Goal: Information Seeking & Learning: Learn about a topic

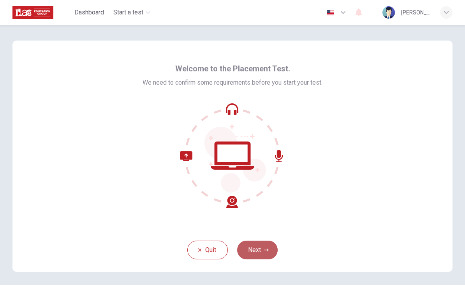
click at [265, 255] on button "Next" at bounding box center [257, 249] width 41 height 19
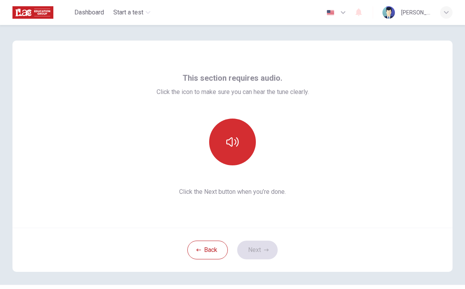
click at [228, 131] on button "button" at bounding box center [232, 141] width 47 height 47
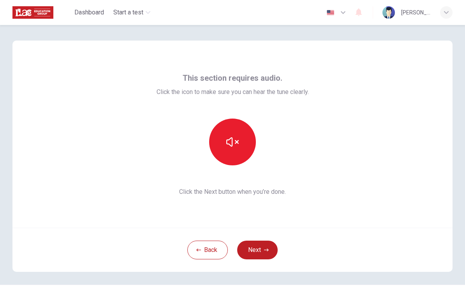
click at [312, 173] on div "This section requires audio. Click the icon to make sure you can hear the tune …" at bounding box center [232, 134] width 440 height 187
click at [255, 248] on button "Next" at bounding box center [257, 249] width 41 height 19
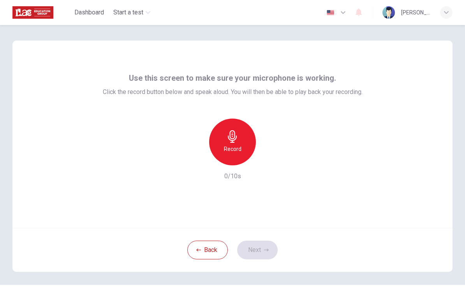
click at [239, 149] on h6 "Record" at bounding box center [233, 148] width 18 height 9
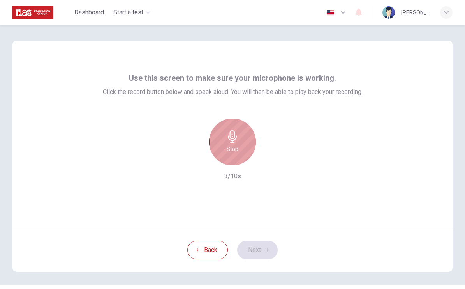
click at [239, 149] on div "Stop" at bounding box center [232, 141] width 47 height 47
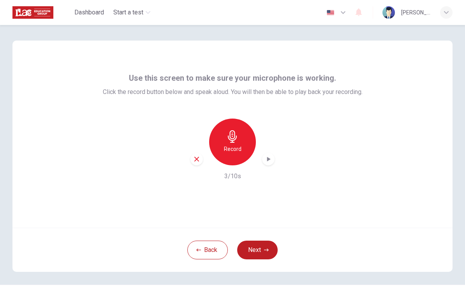
click at [268, 156] on icon "button" at bounding box center [268, 159] width 8 height 8
click at [266, 256] on button "Next" at bounding box center [257, 249] width 41 height 19
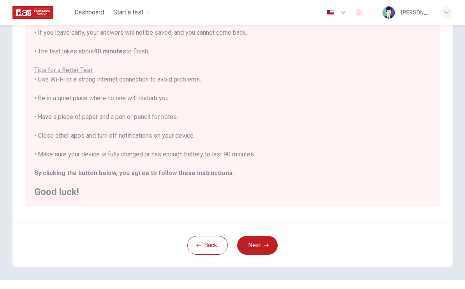
scroll to position [106, 0]
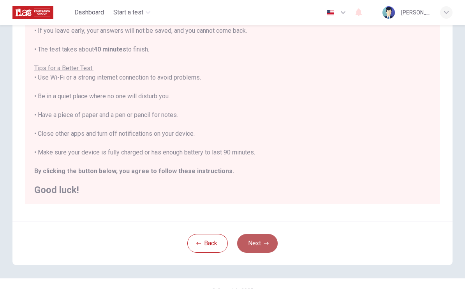
click at [265, 246] on button "Next" at bounding box center [257, 243] width 41 height 19
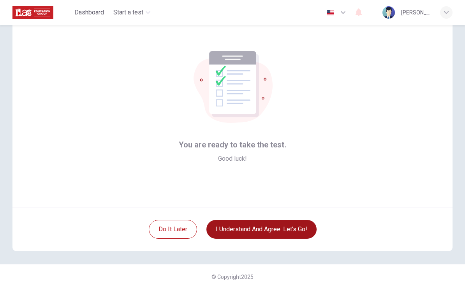
click at [266, 231] on button "I understand and agree. Let’s go!" at bounding box center [261, 229] width 110 height 19
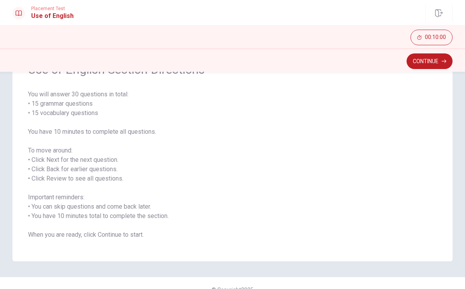
scroll to position [51, 0]
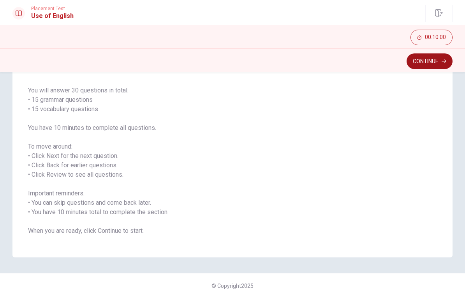
click at [423, 64] on button "Continue" at bounding box center [430, 61] width 46 height 16
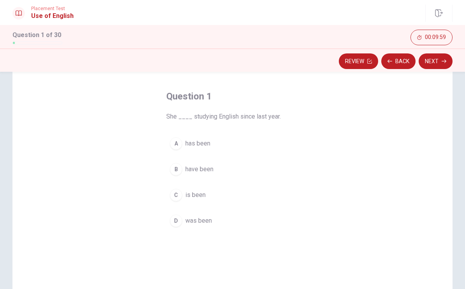
scroll to position [28, 0]
click at [178, 145] on div "A" at bounding box center [176, 144] width 12 height 12
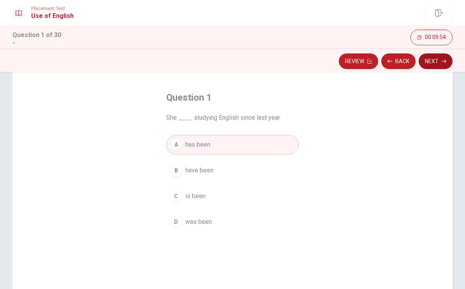
click at [434, 63] on button "Next" at bounding box center [436, 61] width 34 height 16
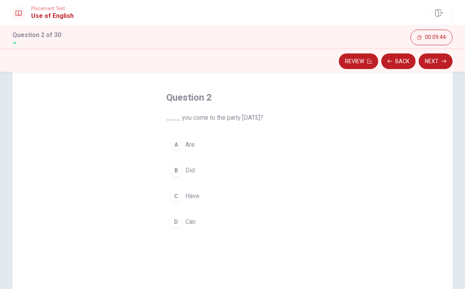
click at [174, 223] on div "D" at bounding box center [176, 221] width 12 height 12
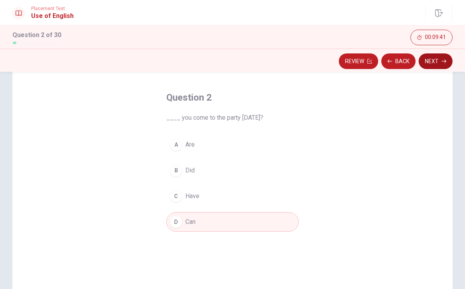
click at [423, 66] on button "Next" at bounding box center [436, 61] width 34 height 16
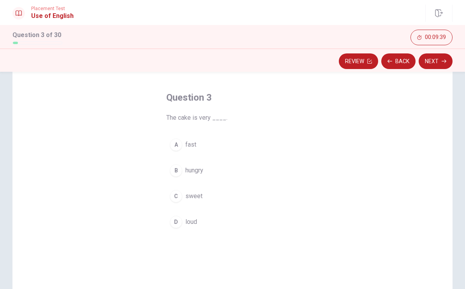
click at [179, 201] on div "C" at bounding box center [176, 196] width 12 height 12
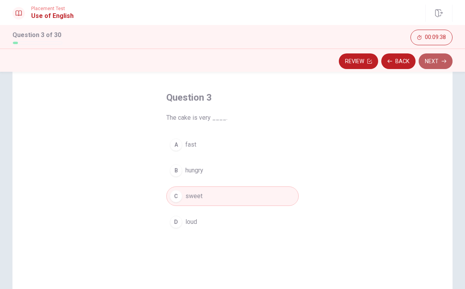
click at [429, 64] on button "Next" at bounding box center [436, 61] width 34 height 16
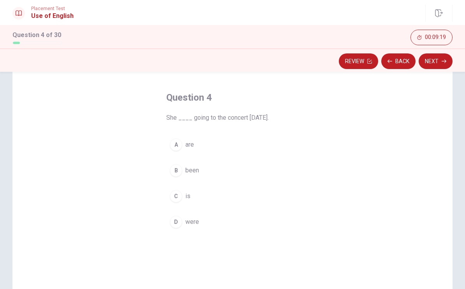
click at [178, 224] on div "D" at bounding box center [176, 221] width 12 height 12
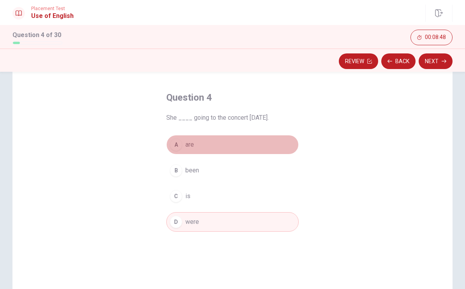
click at [183, 154] on button "A are" at bounding box center [232, 144] width 132 height 19
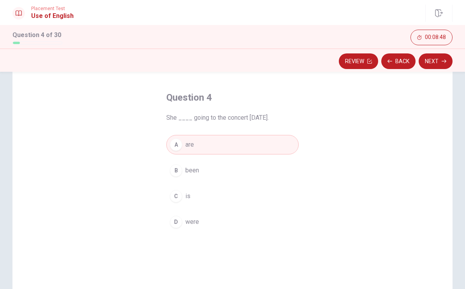
click at [183, 173] on button "B been" at bounding box center [232, 169] width 132 height 19
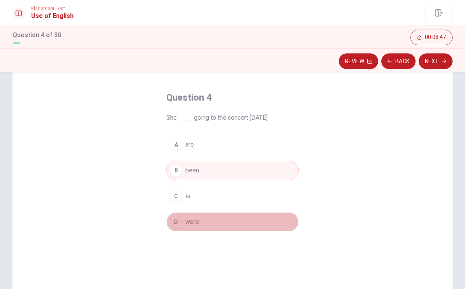
click at [181, 222] on div "D" at bounding box center [176, 221] width 12 height 12
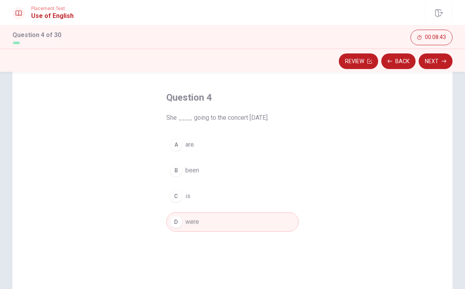
click at [192, 189] on button "C is" at bounding box center [232, 195] width 132 height 19
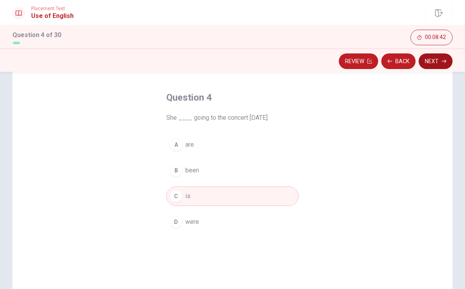
click at [430, 60] on button "Next" at bounding box center [436, 61] width 34 height 16
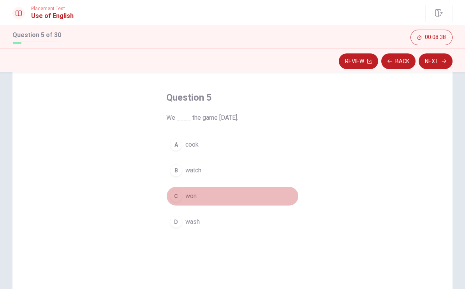
click at [178, 197] on div "C" at bounding box center [176, 196] width 12 height 12
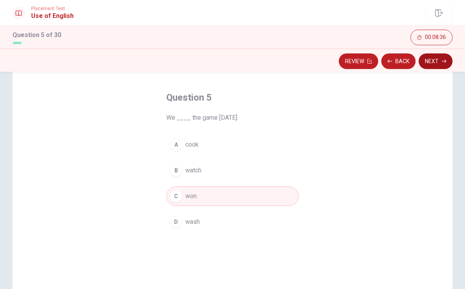
click at [430, 62] on button "Next" at bounding box center [436, 61] width 34 height 16
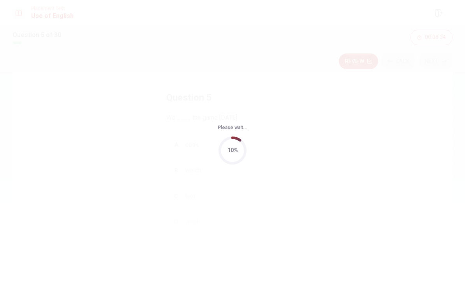
scroll to position [0, 0]
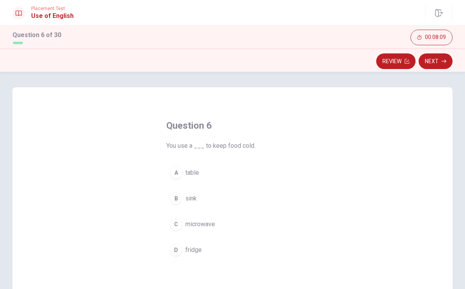
click at [182, 200] on div "B" at bounding box center [176, 198] width 12 height 12
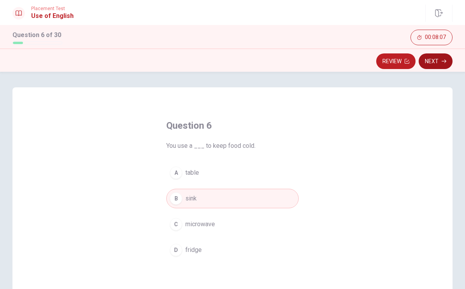
click at [438, 62] on button "Next" at bounding box center [436, 61] width 34 height 16
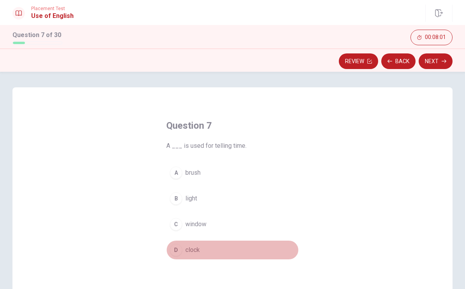
click at [175, 249] on div "D" at bounding box center [176, 249] width 12 height 12
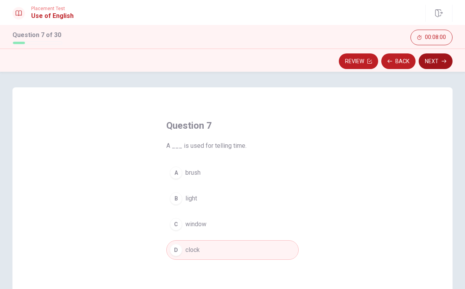
click at [428, 67] on button "Next" at bounding box center [436, 61] width 34 height 16
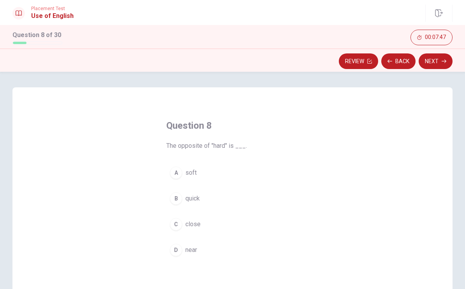
click at [178, 222] on div "C" at bounding box center [176, 224] width 12 height 12
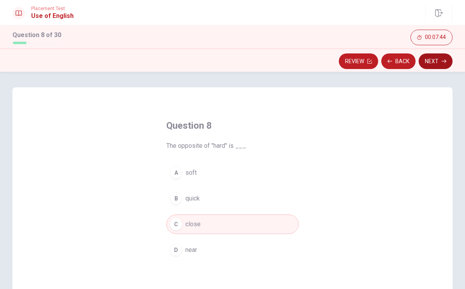
click at [435, 64] on button "Next" at bounding box center [436, 61] width 34 height 16
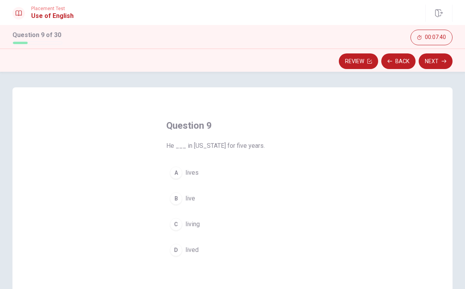
click at [178, 246] on div "D" at bounding box center [176, 249] width 12 height 12
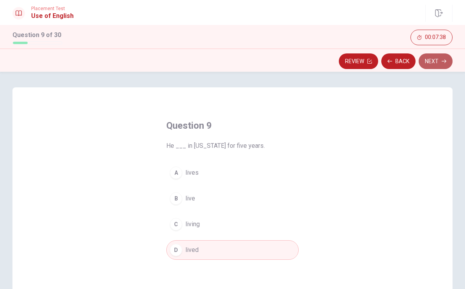
click at [436, 62] on button "Next" at bounding box center [436, 61] width 34 height 16
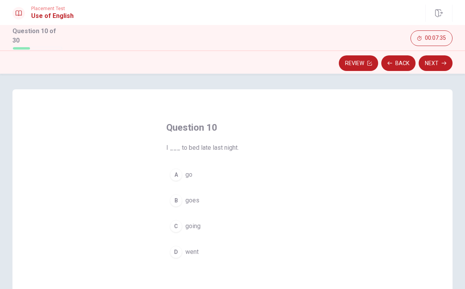
click at [177, 171] on div "A" at bounding box center [176, 174] width 12 height 12
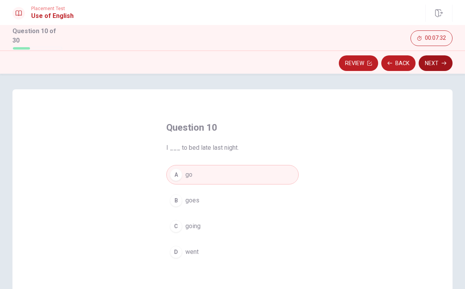
click at [429, 65] on button "Next" at bounding box center [436, 63] width 34 height 16
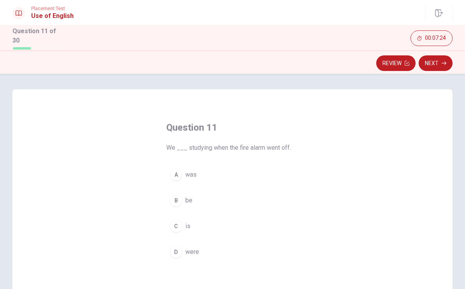
click at [176, 247] on div "D" at bounding box center [176, 251] width 12 height 12
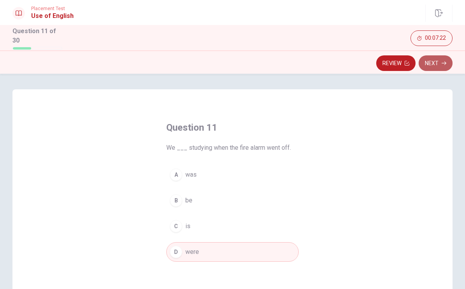
click at [424, 66] on button "Next" at bounding box center [436, 63] width 34 height 16
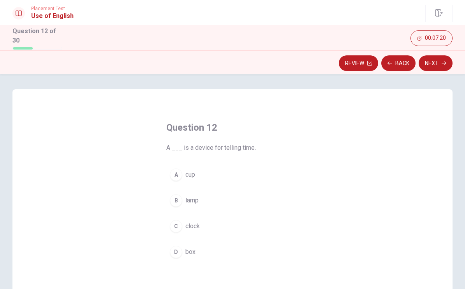
drag, startPoint x: 182, startPoint y: 149, endPoint x: 215, endPoint y: 149, distance: 32.7
click at [215, 149] on span "A ___ is a device for telling time." at bounding box center [232, 147] width 132 height 9
click at [178, 225] on div "C" at bounding box center [176, 226] width 12 height 12
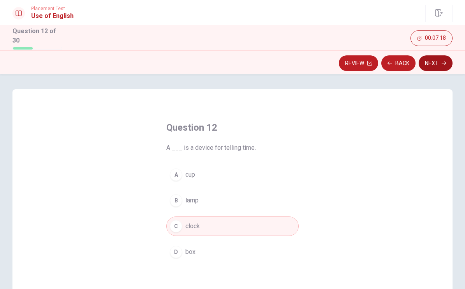
click at [429, 63] on button "Next" at bounding box center [436, 63] width 34 height 16
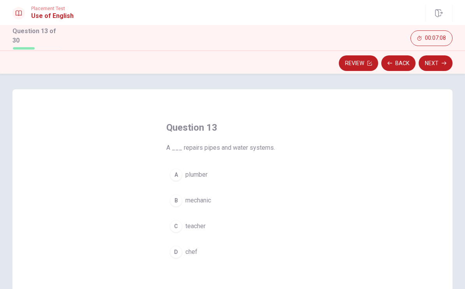
click at [182, 196] on button "B mechanic" at bounding box center [232, 199] width 132 height 19
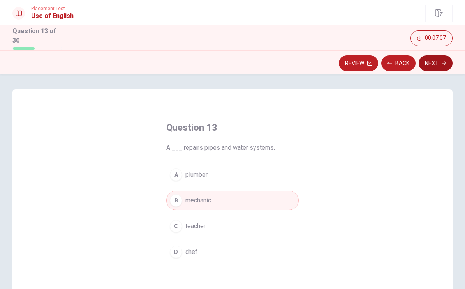
click at [432, 62] on button "Next" at bounding box center [436, 63] width 34 height 16
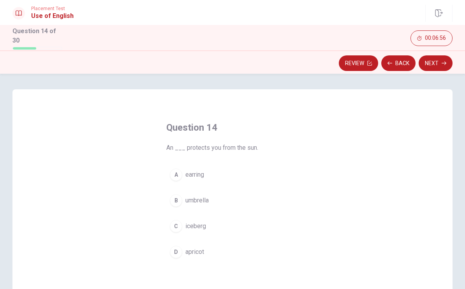
click at [181, 201] on div "B" at bounding box center [176, 200] width 12 height 12
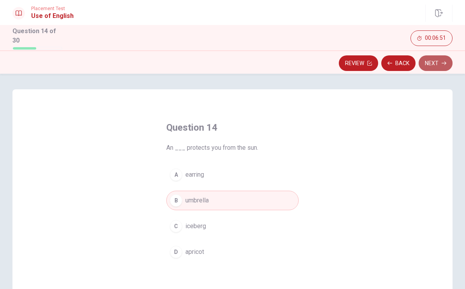
click at [439, 63] on button "Next" at bounding box center [436, 63] width 34 height 16
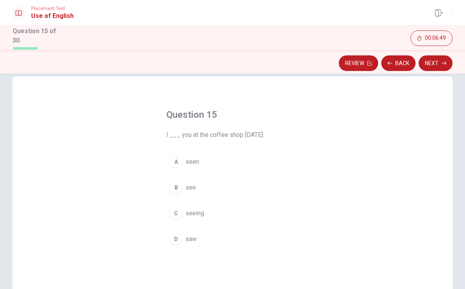
scroll to position [12, 0]
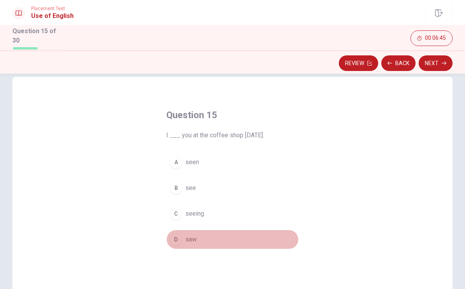
click at [179, 239] on div "D" at bounding box center [176, 239] width 12 height 12
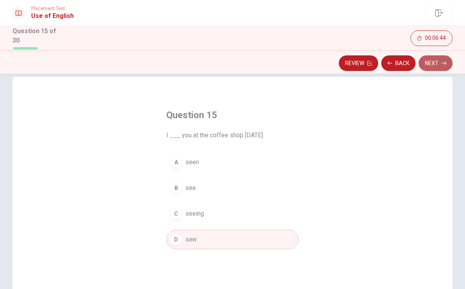
click at [424, 65] on button "Next" at bounding box center [436, 63] width 34 height 16
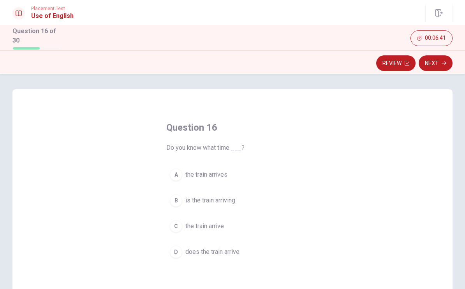
scroll to position [37, 0]
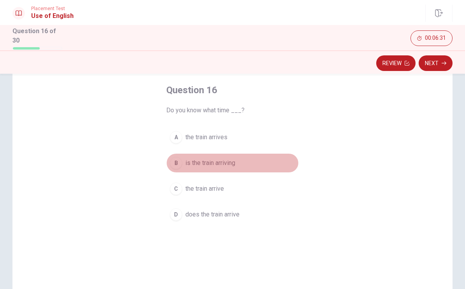
click at [182, 162] on div "B" at bounding box center [176, 163] width 12 height 12
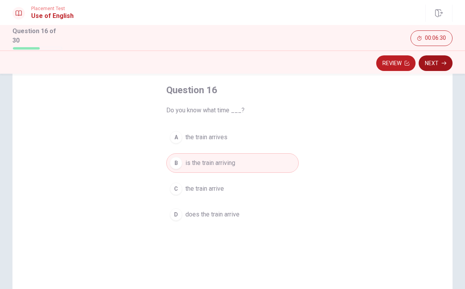
click at [430, 62] on button "Next" at bounding box center [436, 63] width 34 height 16
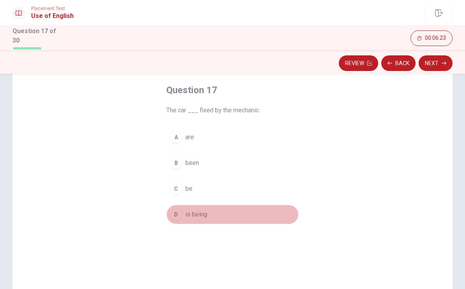
click at [178, 212] on div "D" at bounding box center [176, 214] width 12 height 12
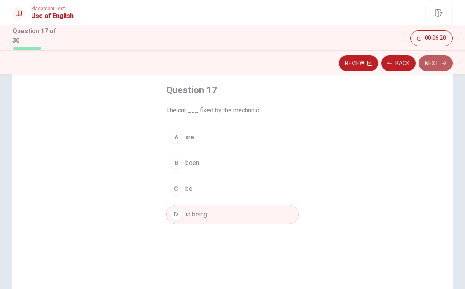
click at [429, 64] on button "Next" at bounding box center [436, 63] width 34 height 16
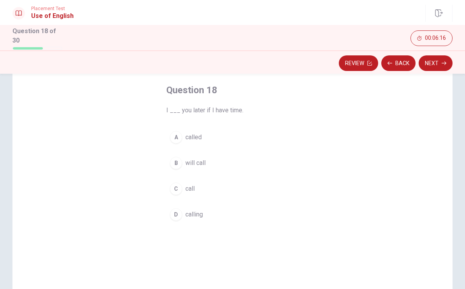
click at [179, 137] on div "A" at bounding box center [176, 137] width 12 height 12
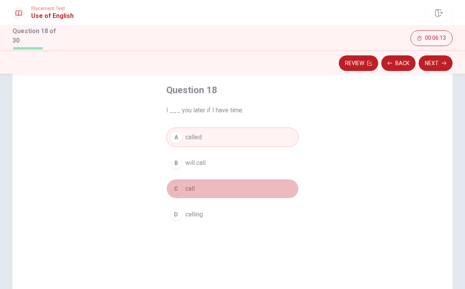
click at [176, 189] on div "C" at bounding box center [176, 188] width 12 height 12
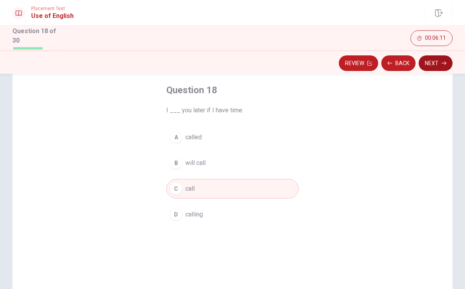
click at [439, 56] on button "Next" at bounding box center [436, 63] width 34 height 16
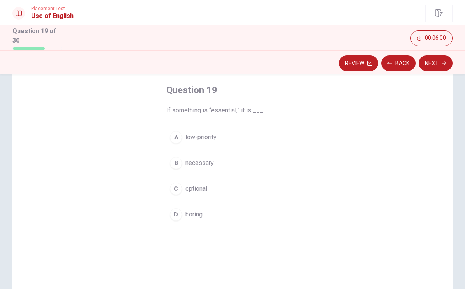
click at [183, 139] on button "A low-priority" at bounding box center [232, 136] width 132 height 19
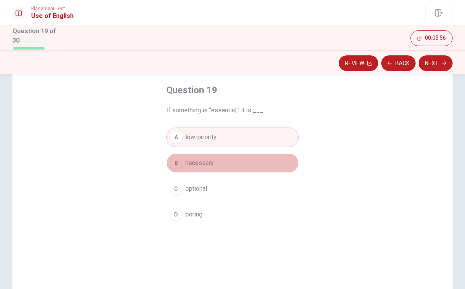
click at [198, 159] on span "necessary" at bounding box center [199, 162] width 28 height 9
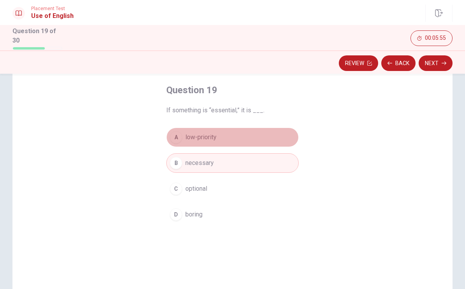
click at [204, 140] on button "A low-priority" at bounding box center [232, 136] width 132 height 19
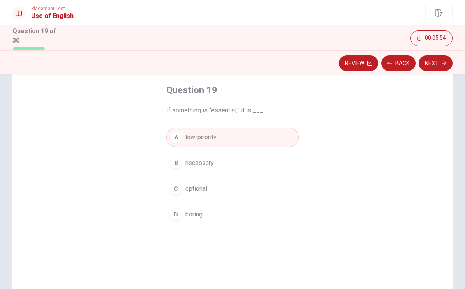
click at [216, 174] on div "A low-priority B necessary C optional D boring" at bounding box center [232, 175] width 132 height 97
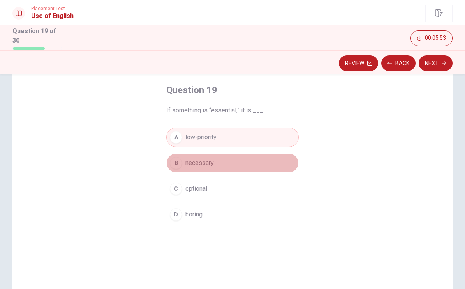
click at [216, 167] on button "B necessary" at bounding box center [232, 162] width 132 height 19
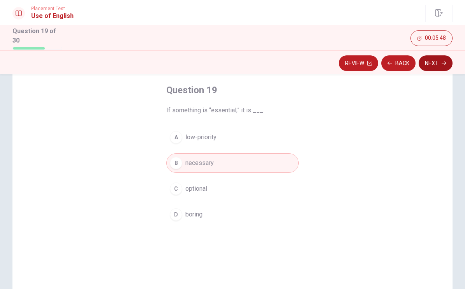
click at [425, 67] on button "Next" at bounding box center [436, 63] width 34 height 16
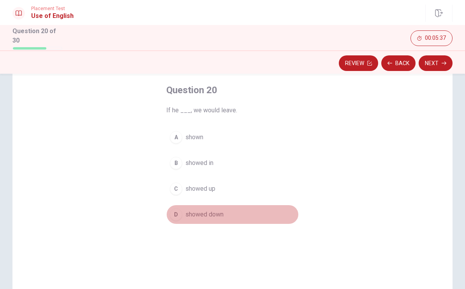
click at [187, 213] on span "showed down" at bounding box center [204, 214] width 38 height 9
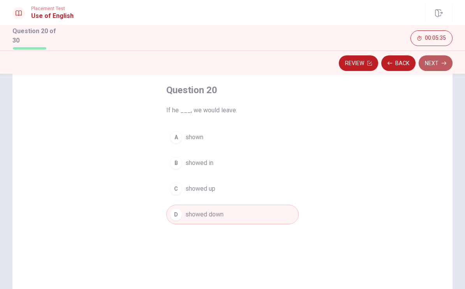
click at [435, 59] on button "Next" at bounding box center [436, 63] width 34 height 16
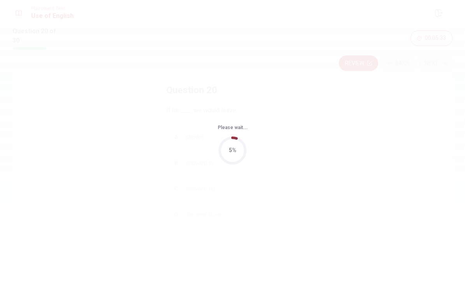
scroll to position [0, 0]
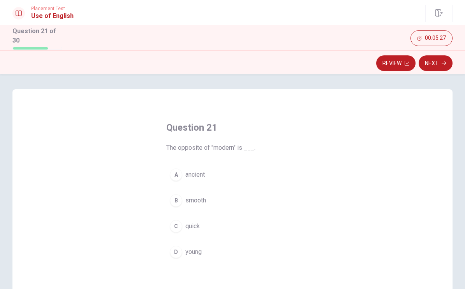
drag, startPoint x: 177, startPoint y: 152, endPoint x: 235, endPoint y: 152, distance: 58.0
click at [235, 152] on div "Question 21 The opposite of "modern" is ___. A ancient B smooth C quick D young" at bounding box center [233, 191] width 164 height 165
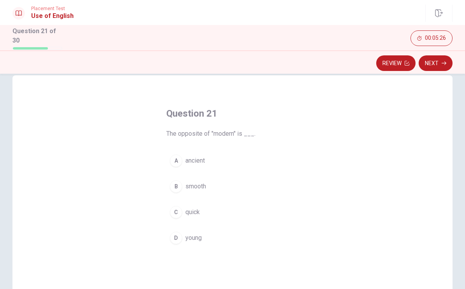
scroll to position [18, 0]
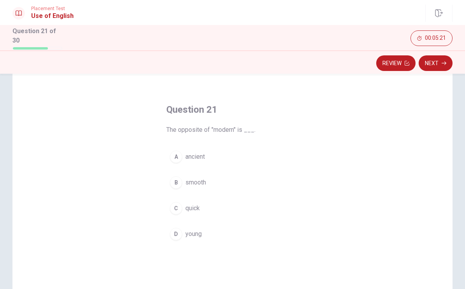
click at [185, 157] on span "ancient" at bounding box center [194, 156] width 19 height 9
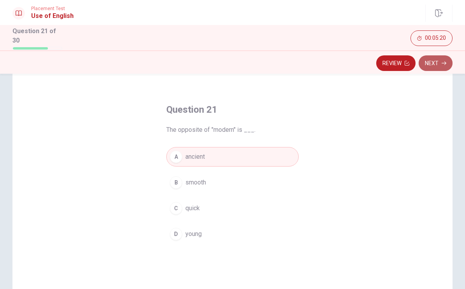
click at [435, 57] on button "Next" at bounding box center [436, 63] width 34 height 16
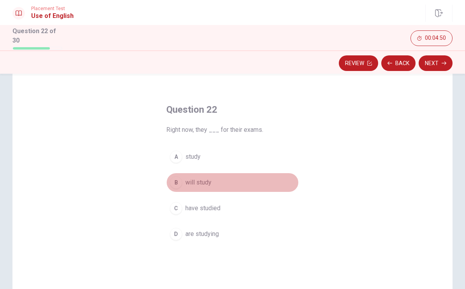
click at [208, 183] on span "will study" at bounding box center [198, 182] width 26 height 9
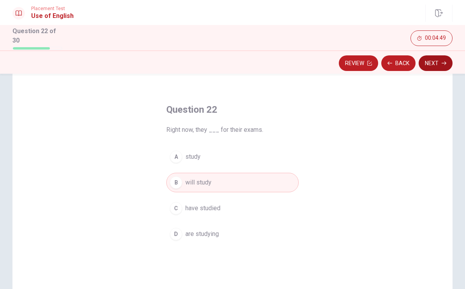
click at [430, 62] on button "Next" at bounding box center [436, 63] width 34 height 16
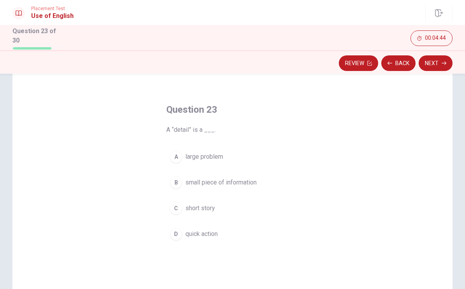
click at [180, 181] on div "B" at bounding box center [176, 182] width 12 height 12
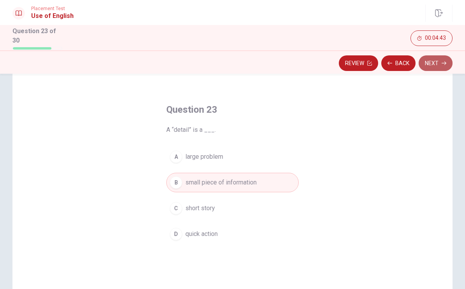
click at [444, 58] on button "Next" at bounding box center [436, 63] width 34 height 16
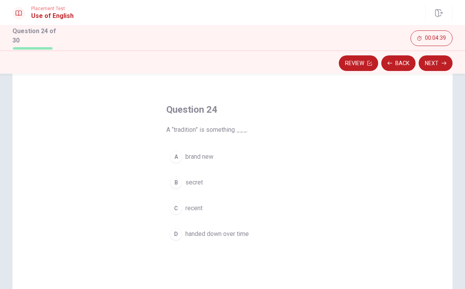
click at [182, 154] on div "A" at bounding box center [176, 156] width 12 height 12
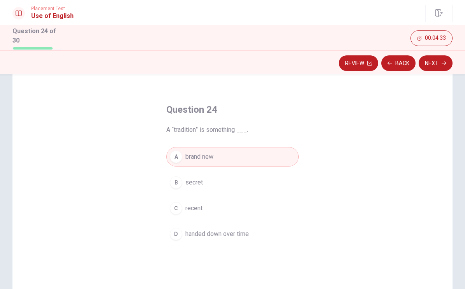
click at [186, 229] on span "handed down over time" at bounding box center [216, 233] width 63 height 9
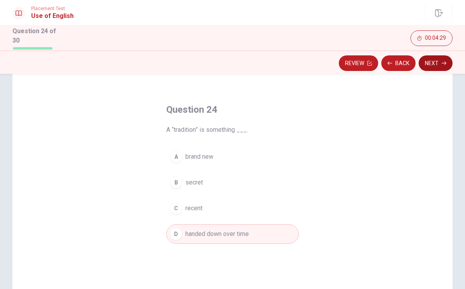
click at [434, 62] on button "Next" at bounding box center [436, 63] width 34 height 16
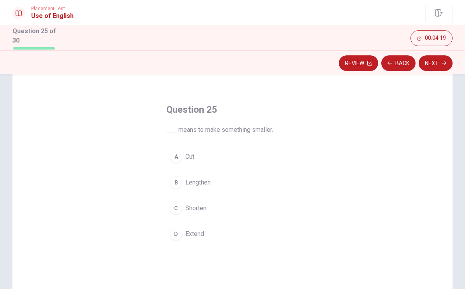
click at [176, 153] on div "A" at bounding box center [176, 156] width 12 height 12
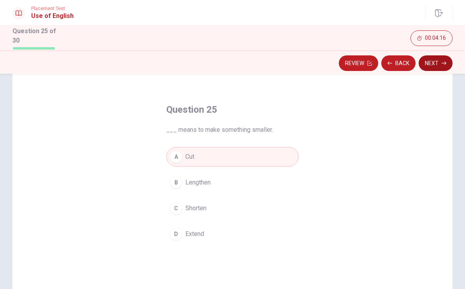
click at [437, 63] on button "Next" at bounding box center [436, 63] width 34 height 16
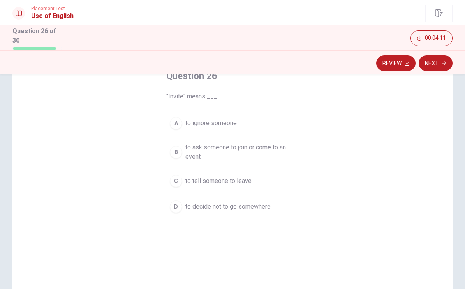
scroll to position [37, 0]
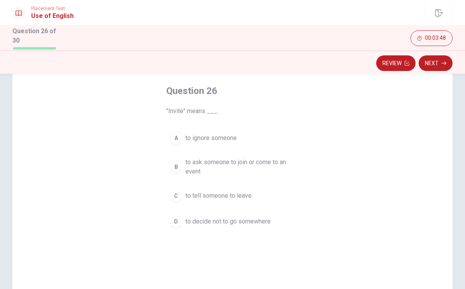
click at [208, 157] on span "to ask someone to join or come to an event" at bounding box center [240, 166] width 110 height 19
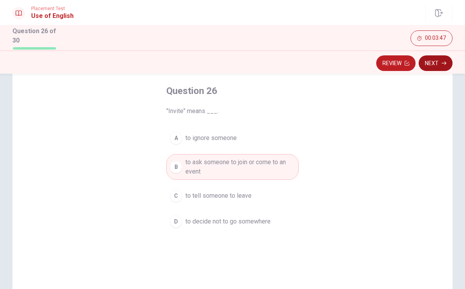
click at [440, 63] on button "Next" at bounding box center [436, 63] width 34 height 16
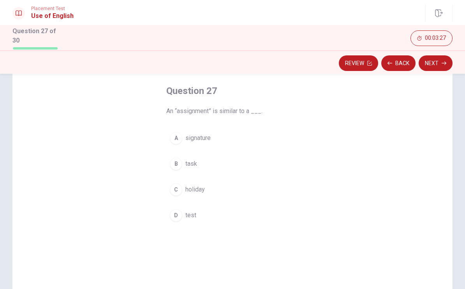
click at [202, 164] on button "B task" at bounding box center [232, 163] width 132 height 19
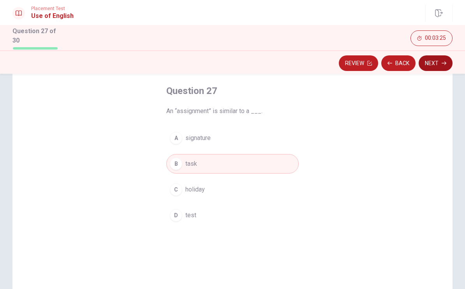
click at [432, 58] on button "Next" at bounding box center [436, 63] width 34 height 16
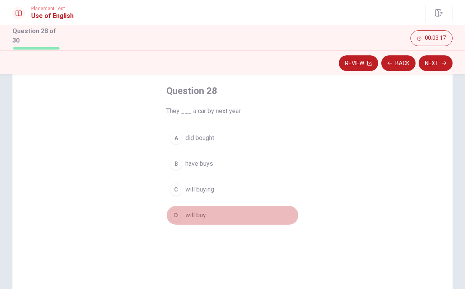
click at [189, 213] on span "will buy" at bounding box center [195, 214] width 21 height 9
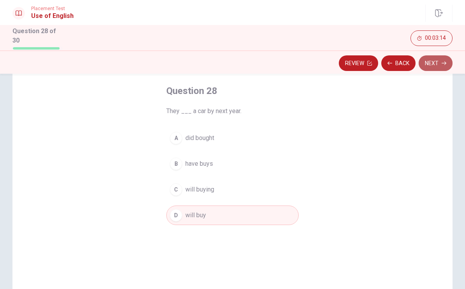
click at [438, 65] on button "Next" at bounding box center [436, 63] width 34 height 16
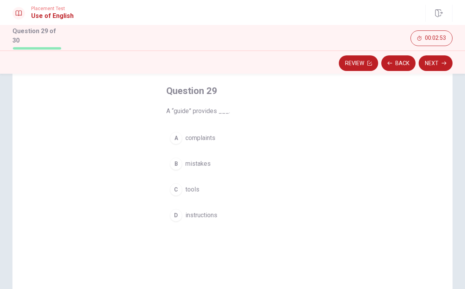
click at [202, 211] on span "instructions" at bounding box center [201, 214] width 32 height 9
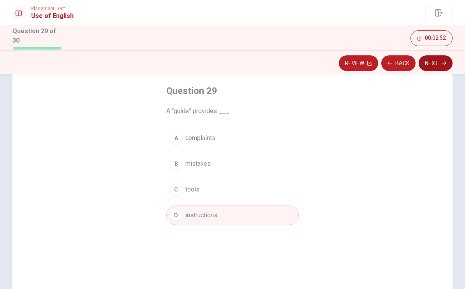
click at [435, 63] on button "Next" at bounding box center [436, 63] width 34 height 16
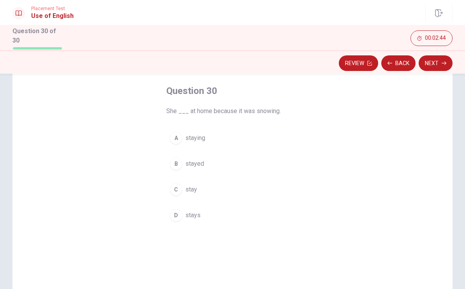
click at [184, 141] on button "A staying" at bounding box center [232, 137] width 132 height 19
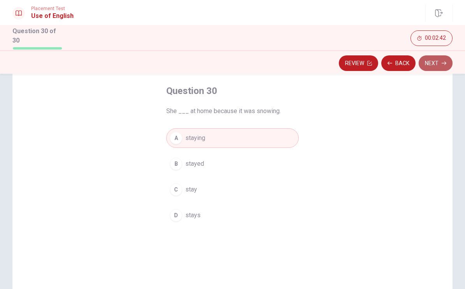
click at [424, 65] on button "Next" at bounding box center [436, 63] width 34 height 16
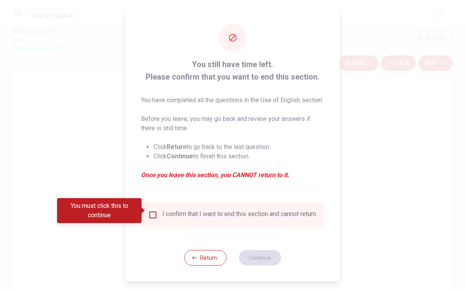
scroll to position [11, 0]
click at [152, 211] on input "You must click this to continue" at bounding box center [152, 214] width 9 height 9
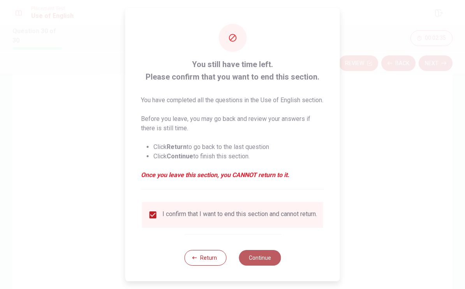
click at [265, 259] on button "Continue" at bounding box center [260, 258] width 42 height 16
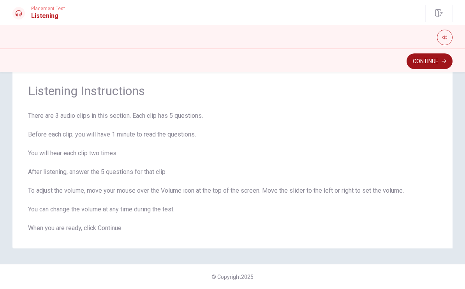
scroll to position [20, 0]
click at [436, 60] on button "Continue" at bounding box center [430, 61] width 46 height 16
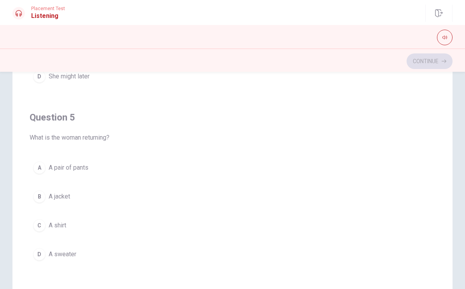
scroll to position [116, 0]
